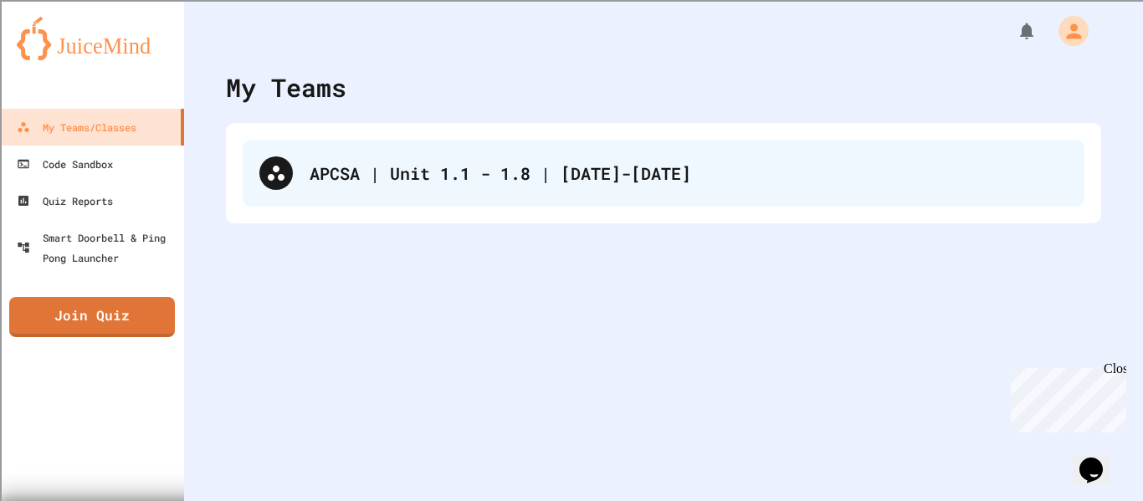
click at [363, 173] on div "APCSA | Unit 1.1 - 1.8 | [DATE]-[DATE]" at bounding box center [689, 173] width 758 height 25
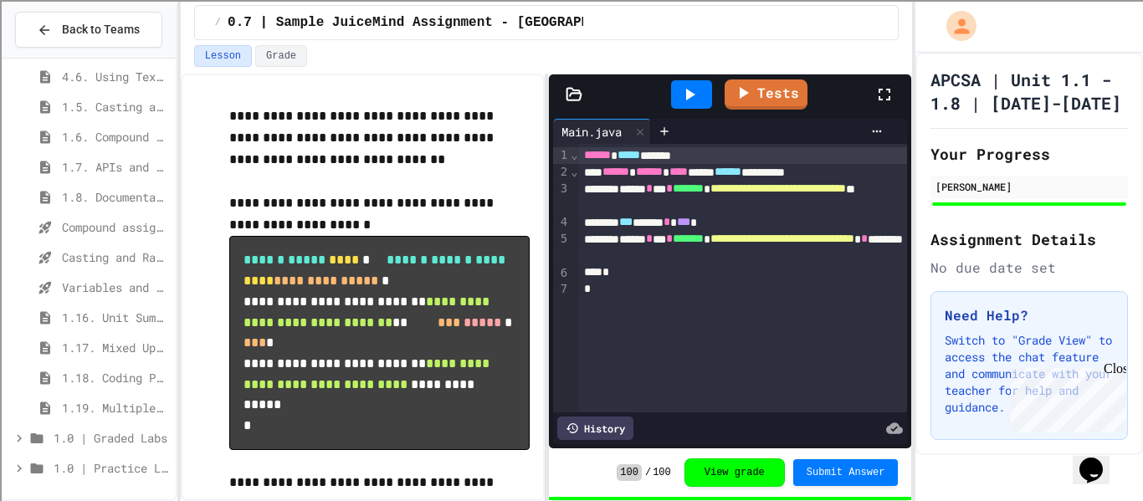
scroll to position [279, 0]
click at [111, 134] on span "1.6. Compound Assignment Operators" at bounding box center [115, 137] width 107 height 18
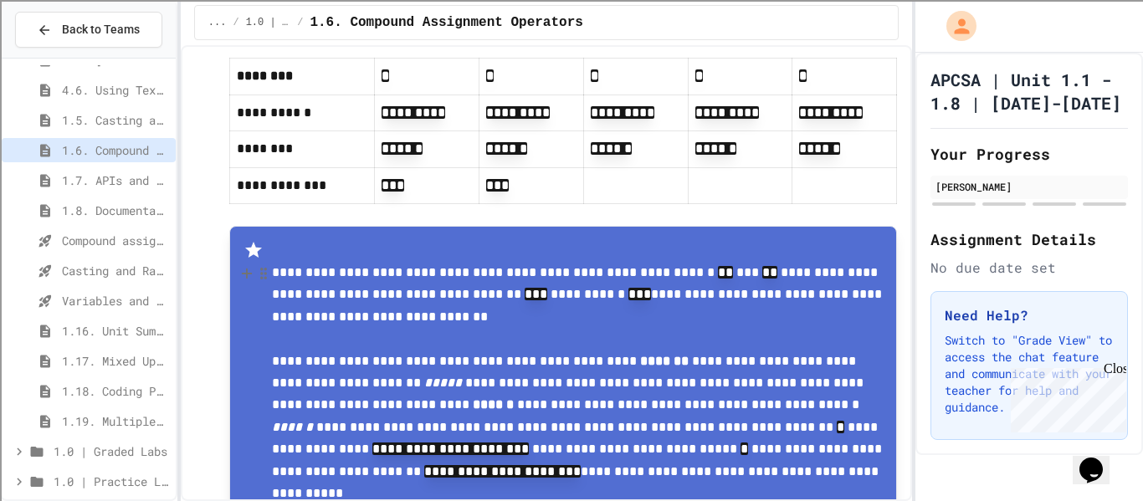
scroll to position [617, 0]
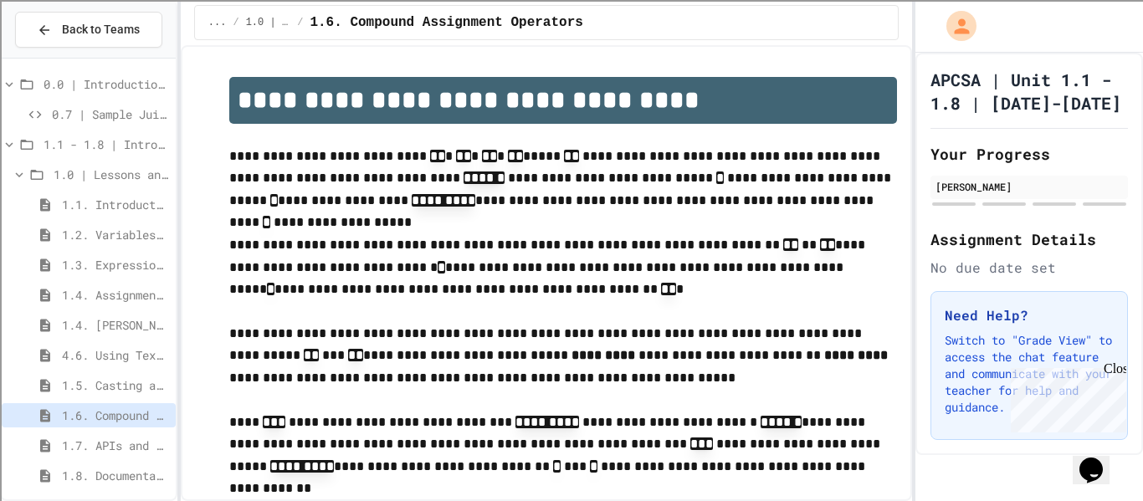
click at [135, 441] on span "1.7. APIs and Libraries" at bounding box center [115, 446] width 107 height 18
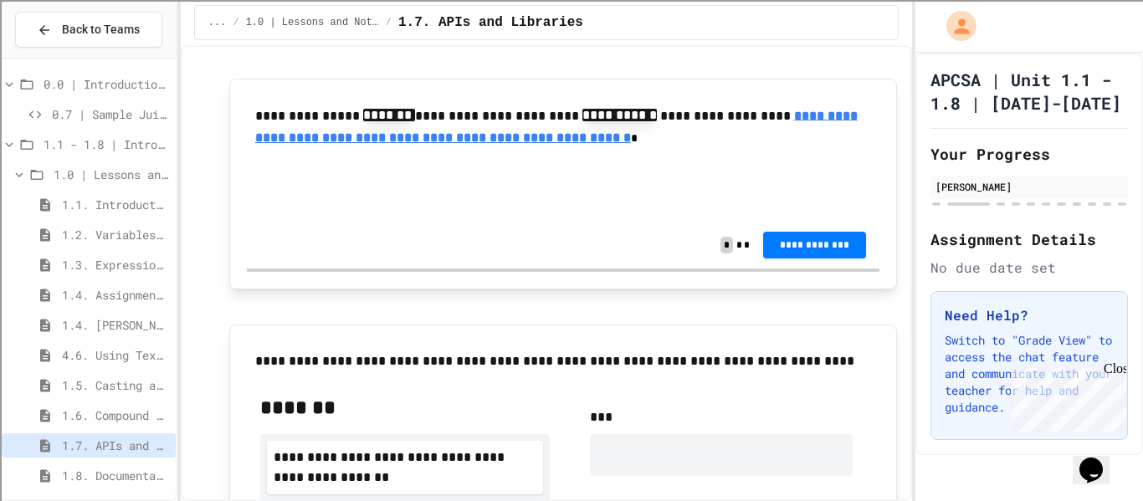
scroll to position [858, 0]
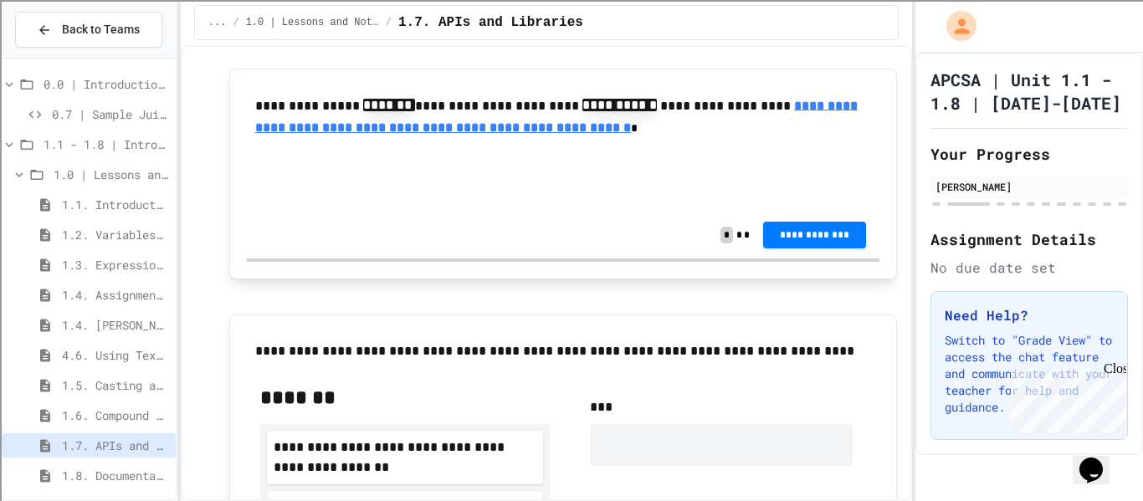
click at [136, 477] on span "1.8. Documentation with Comments and Preconditions" at bounding box center [115, 476] width 107 height 18
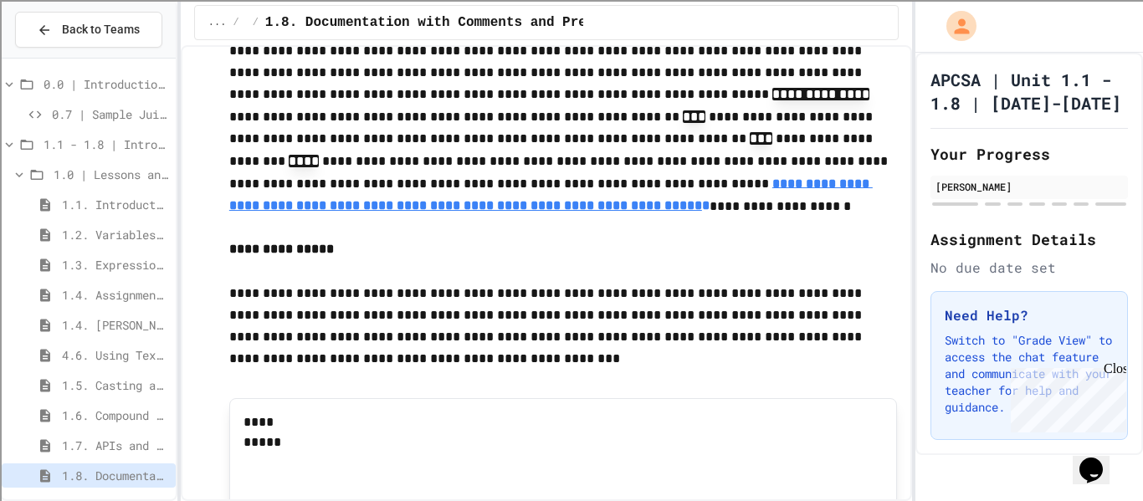
scroll to position [2948, 0]
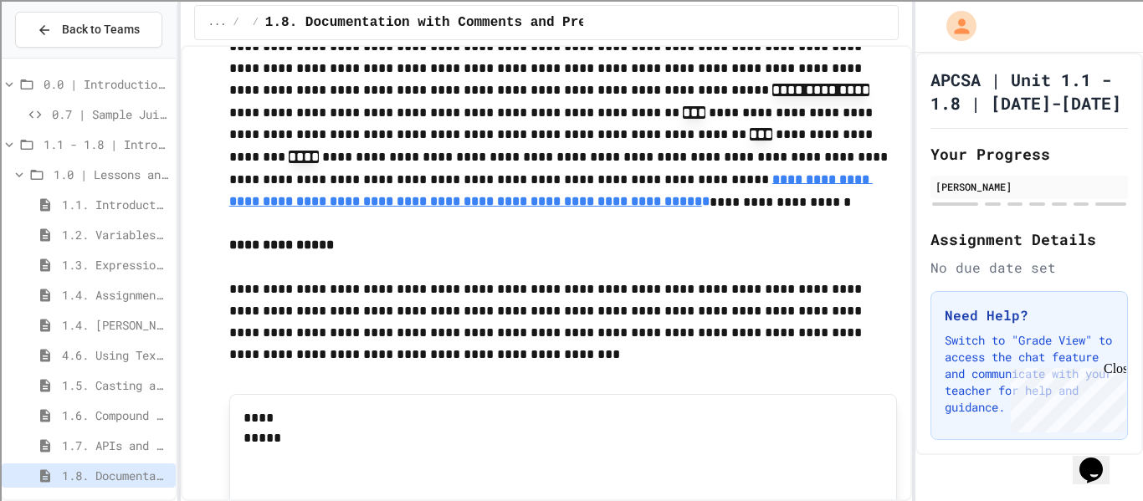
click at [578, 197] on p "**********" at bounding box center [563, 113] width 669 height 198
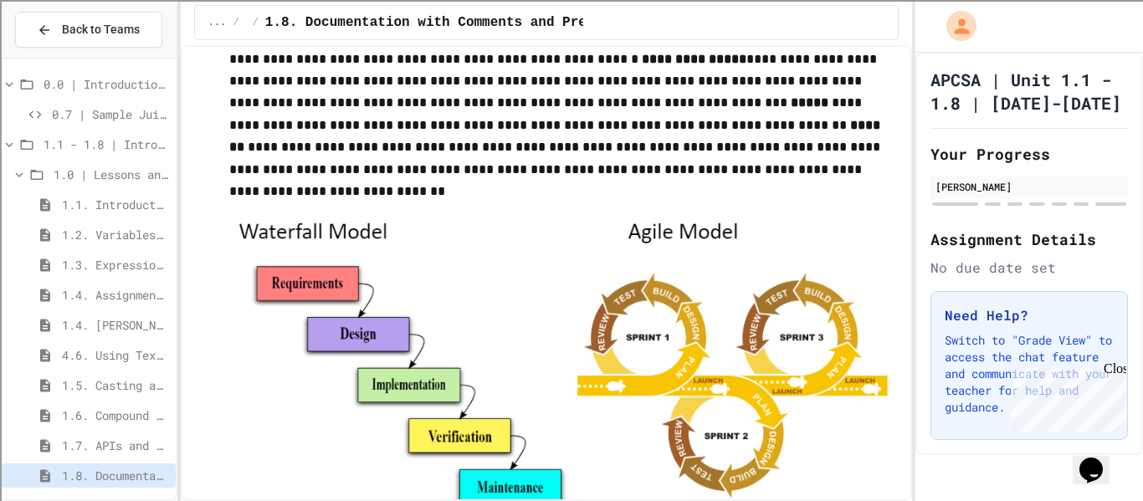
scroll to position [6910, 0]
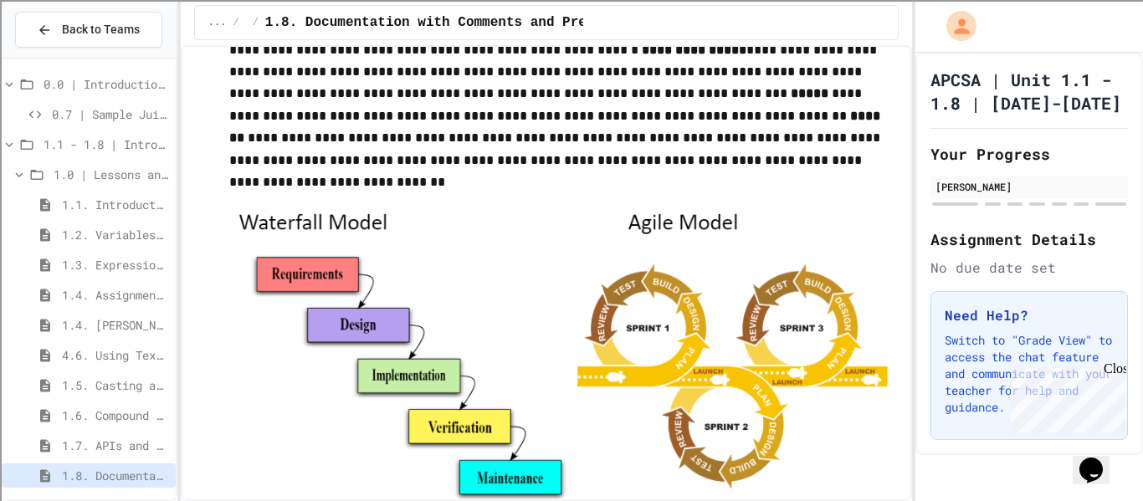
click at [82, 440] on span "1.7. APIs and Libraries" at bounding box center [115, 446] width 107 height 18
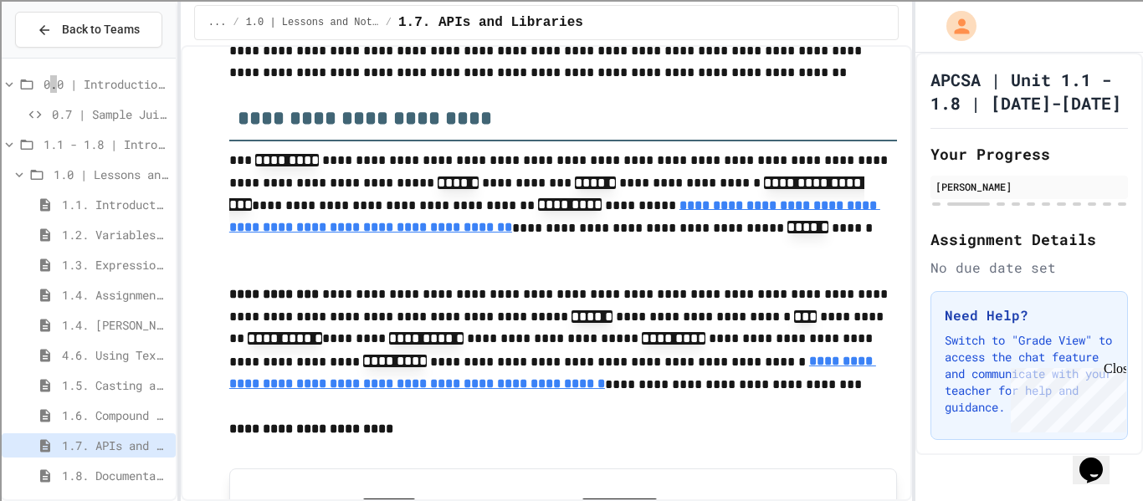
scroll to position [464, 0]
